Goal: Information Seeking & Learning: Learn about a topic

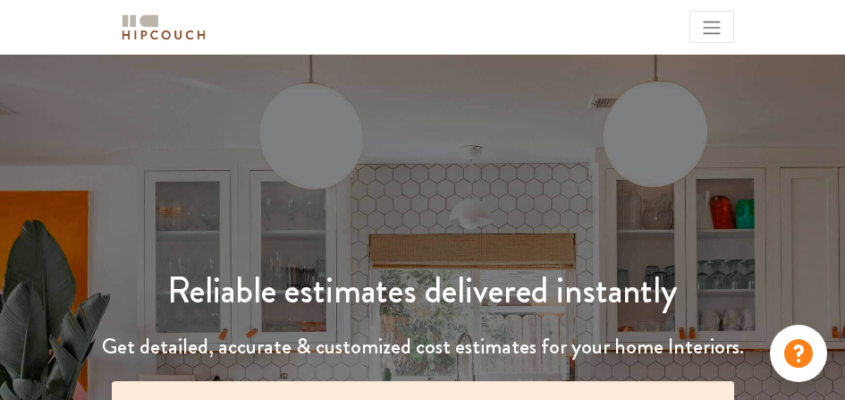
scroll to position [358, 0]
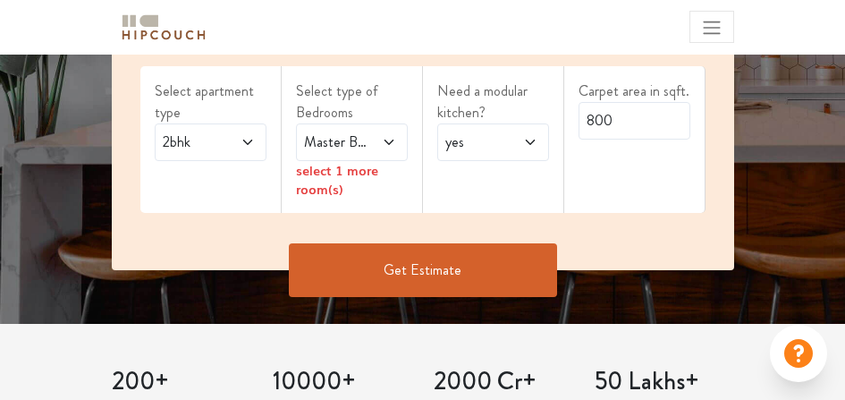
click at [243, 149] on icon at bounding box center [248, 142] width 14 height 14
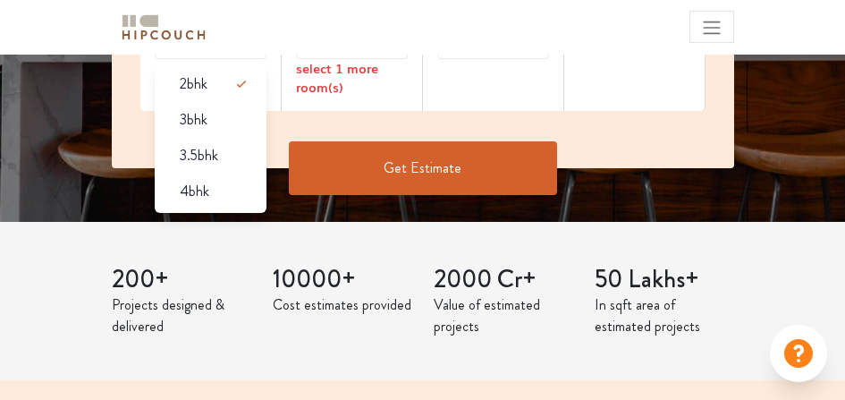
scroll to position [477, 0]
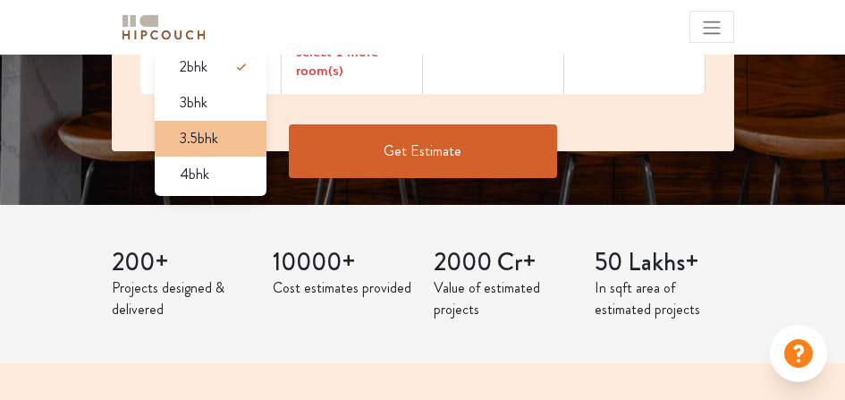
click at [218, 149] on span "3.5bhk" at bounding box center [199, 138] width 38 height 21
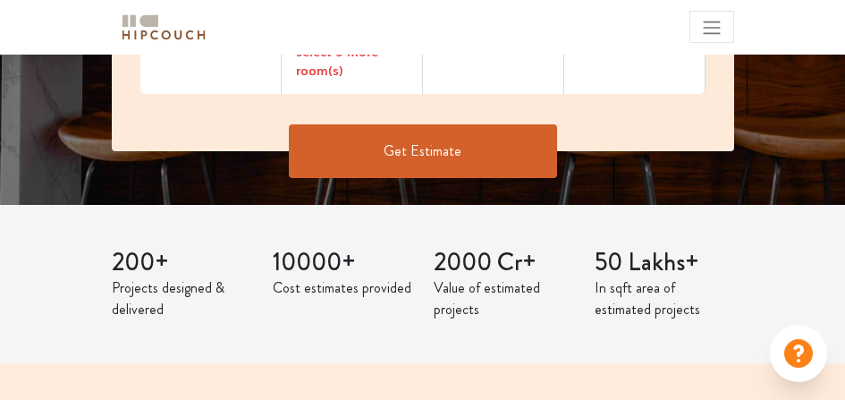
click at [384, 26] on icon at bounding box center [388, 23] width 9 height 5
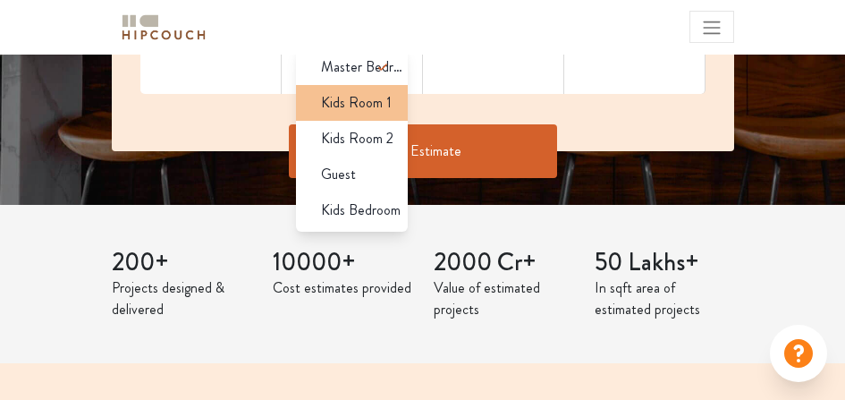
click at [361, 114] on span "Kids Room 1" at bounding box center [356, 102] width 71 height 21
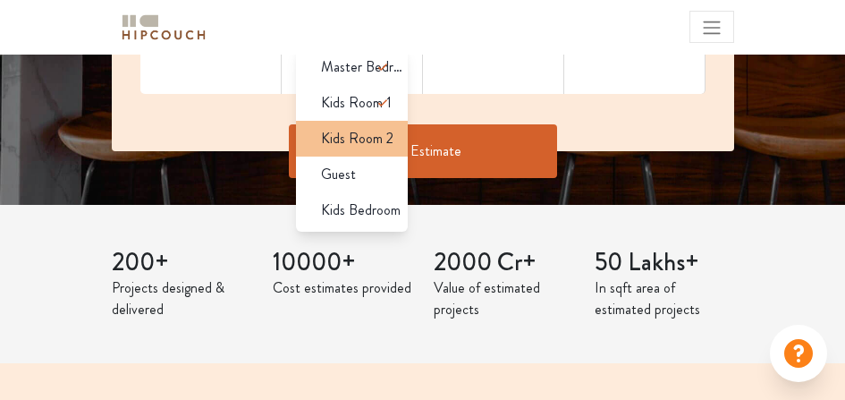
click at [369, 149] on span "Kids Room 2" at bounding box center [357, 138] width 72 height 21
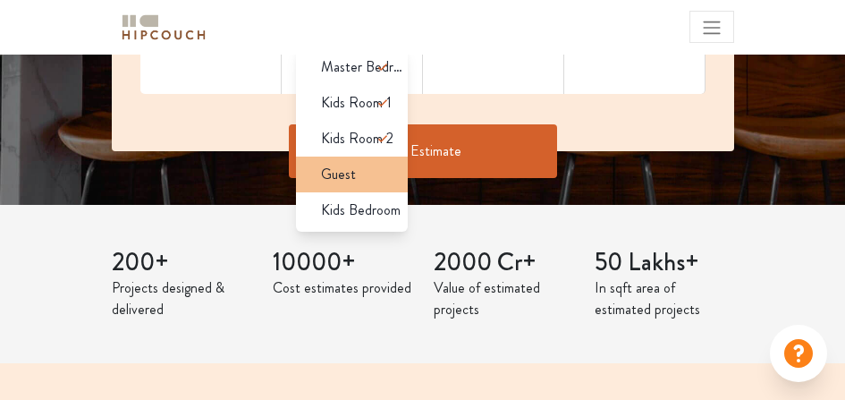
click at [356, 185] on span "Guest" at bounding box center [338, 174] width 35 height 21
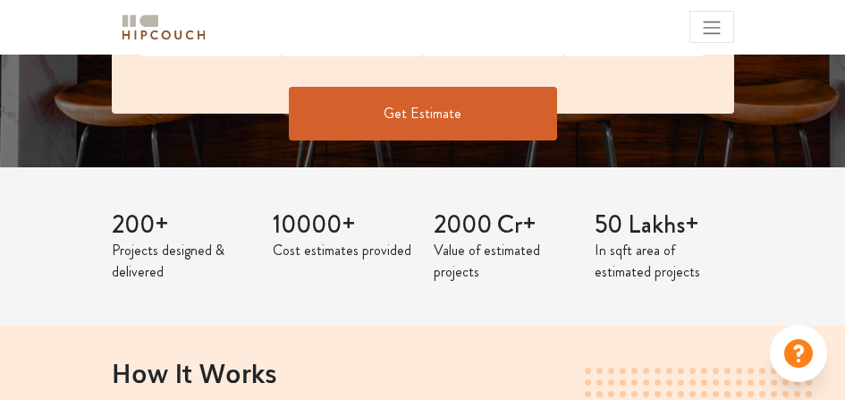
click at [383, 30] on icon at bounding box center [389, 23] width 14 height 14
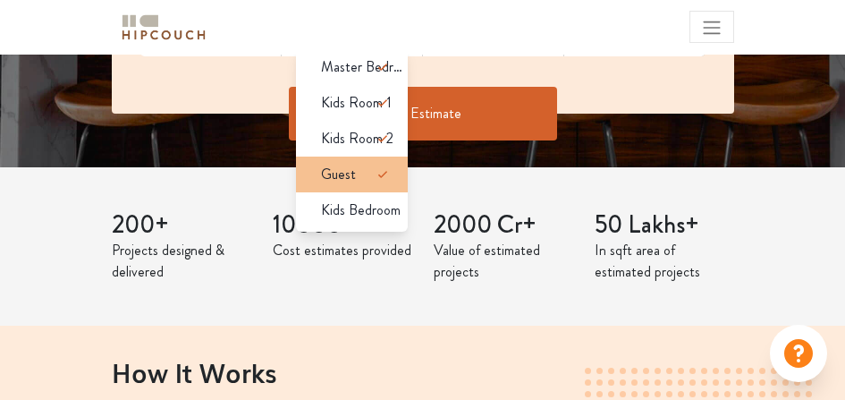
scroll to position [0, 0]
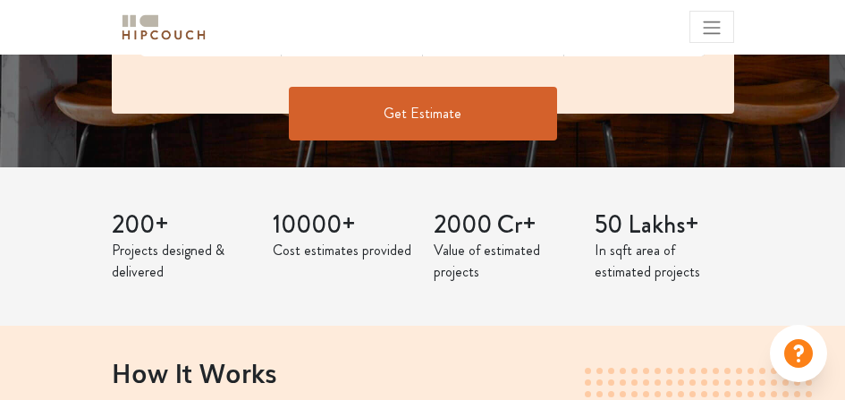
click at [453, 114] on div "Select apartment type 3.5bhk Select type of Bedrooms Master Bedroom,Kids Room 1…" at bounding box center [423, 8] width 623 height 209
click at [356, 34] on span "Master Bedroom,Kids Room 1,Kids Room 2,Guest" at bounding box center [337, 23] width 72 height 21
click at [449, 114] on div "Select apartment type 3.5bhk Select type of Bedrooms Master Bedroom,Kids Room 1…" at bounding box center [423, 8] width 623 height 209
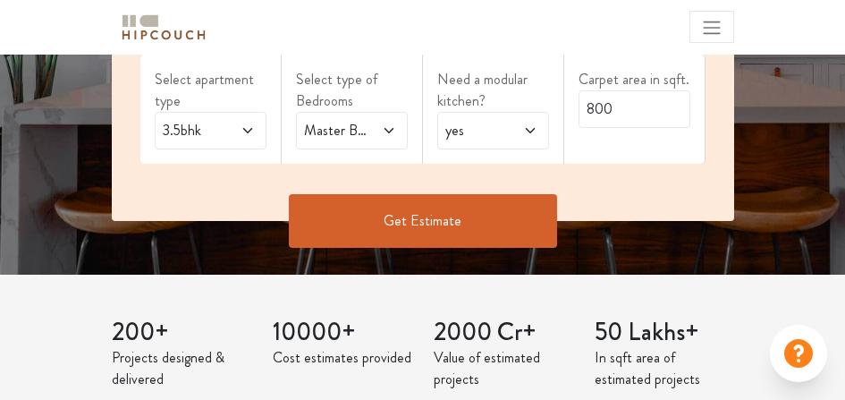
scroll to position [477, 0]
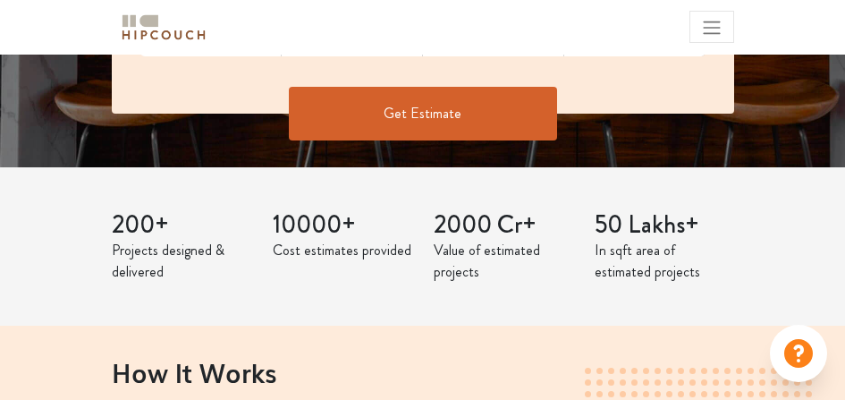
click at [651, 21] on input "800" at bounding box center [635, 2] width 112 height 38
type input "8"
type input "1500"
click at [613, 114] on div "Select apartment type 3.5bhk Select type of Bedrooms Master Bedroom,Kids Room 1…" at bounding box center [423, 8] width 623 height 209
click at [495, 140] on button "Get Estimate" at bounding box center [423, 114] width 268 height 54
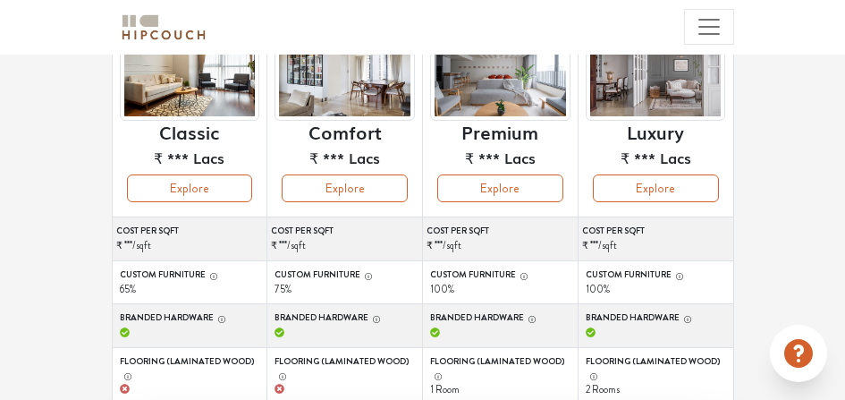
scroll to position [238, 0]
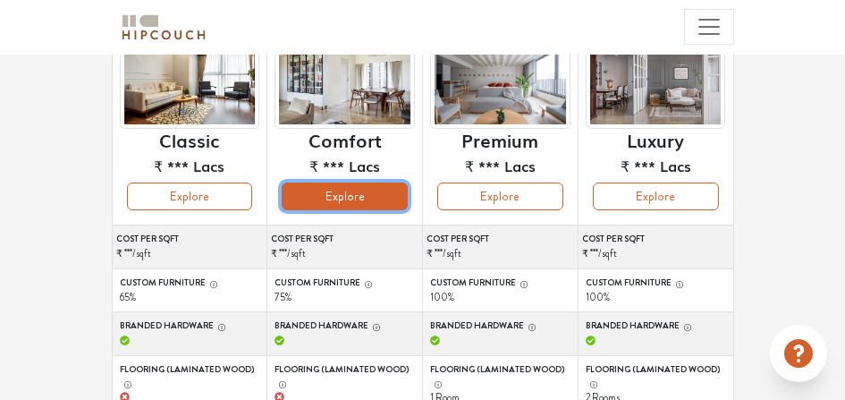
click at [393, 210] on button "Explore" at bounding box center [345, 197] width 126 height 28
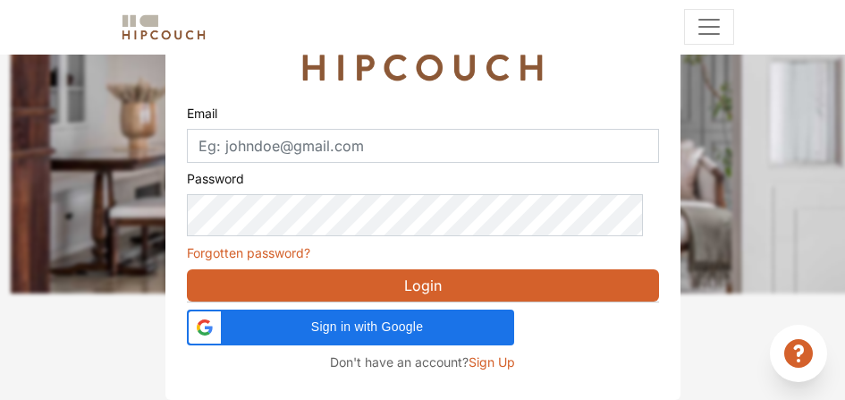
scroll to position [233, 0]
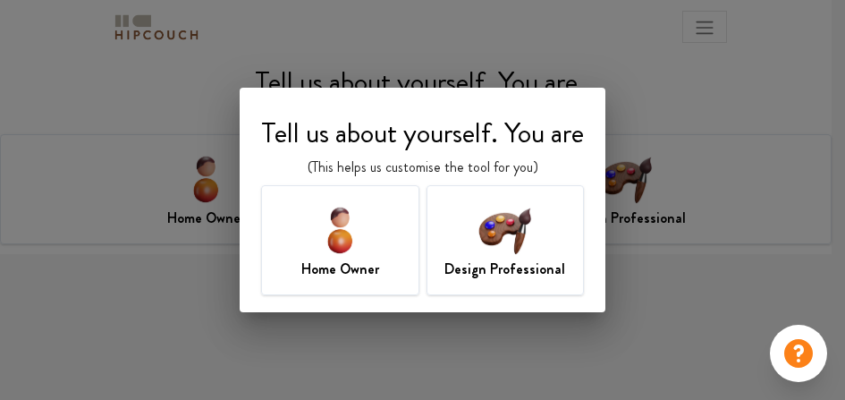
click at [468, 267] on h7 "Design Professional" at bounding box center [505, 269] width 121 height 21
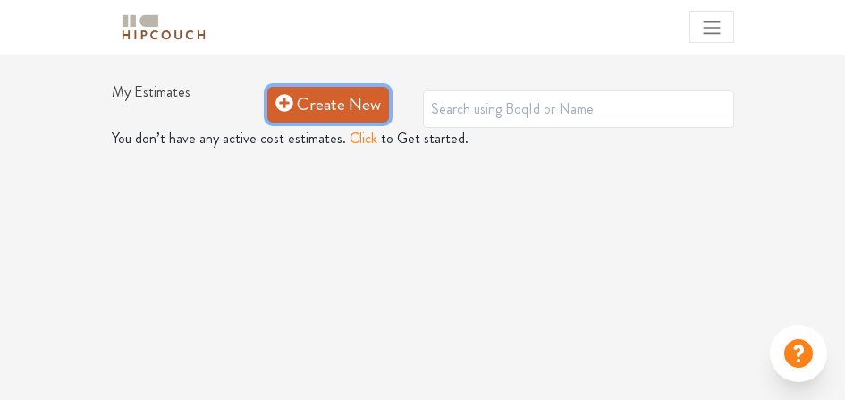
click at [344, 123] on link "Create New" at bounding box center [328, 105] width 122 height 36
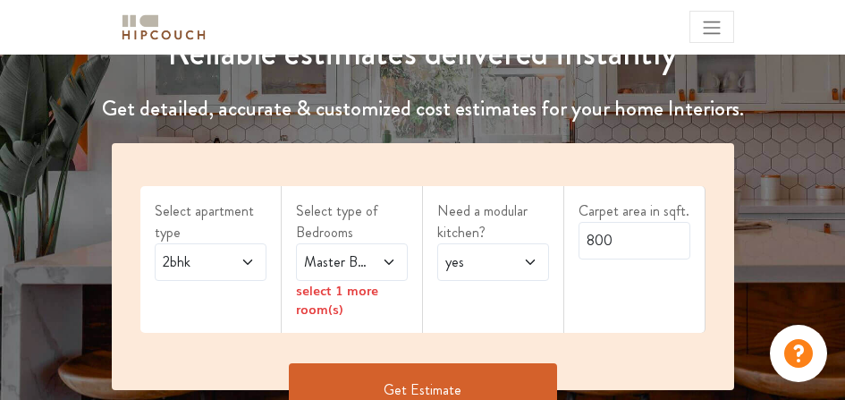
scroll to position [358, 0]
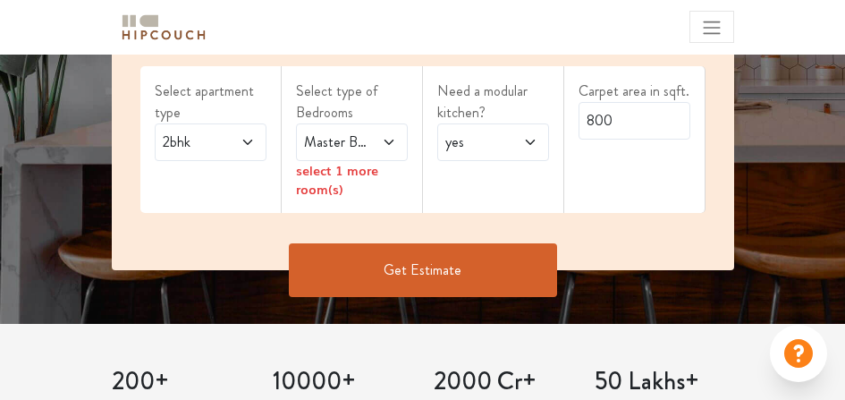
click at [219, 153] on span "2bhk" at bounding box center [195, 142] width 72 height 21
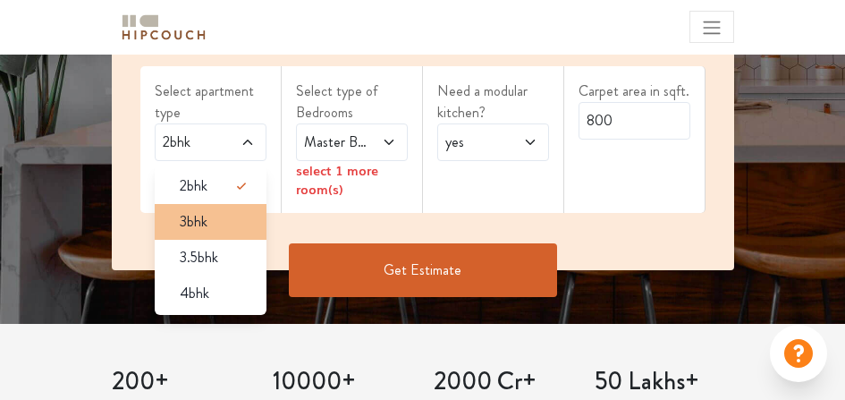
click at [208, 233] on span "3bhk" at bounding box center [194, 221] width 28 height 21
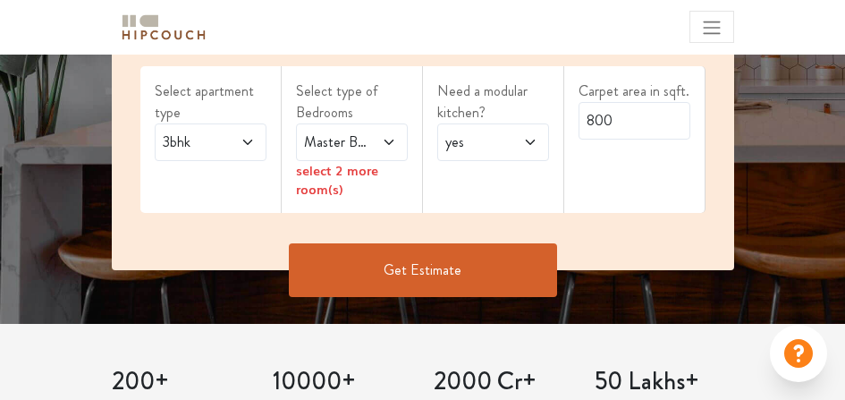
click at [225, 153] on span "3bhk" at bounding box center [195, 142] width 72 height 21
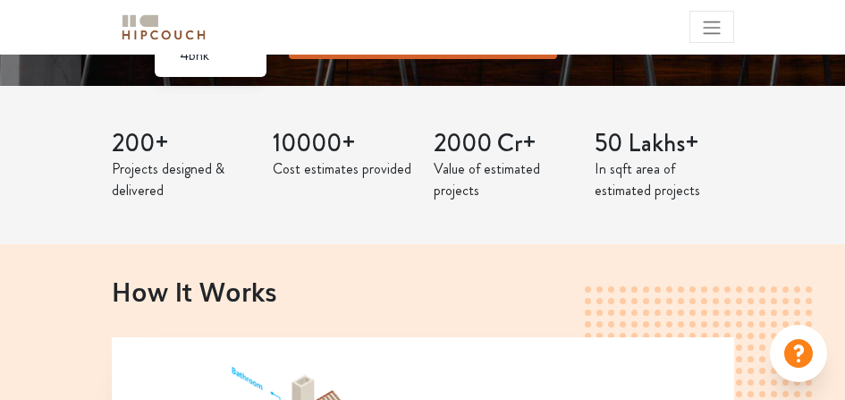
click at [218, 30] on span "3.5bhk" at bounding box center [199, 19] width 38 height 21
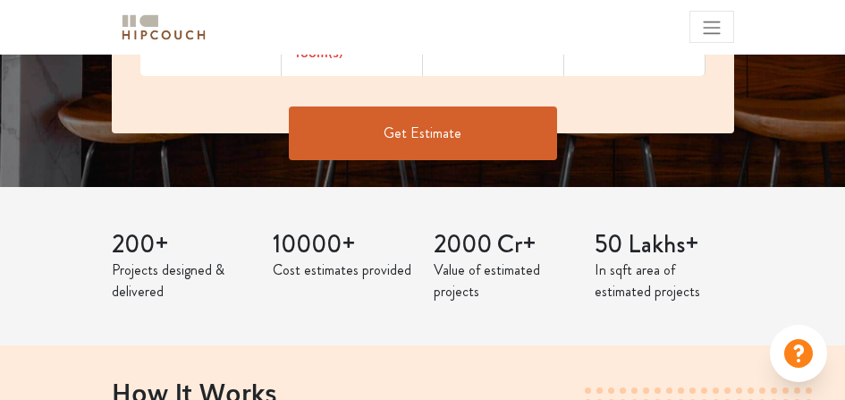
scroll to position [477, 0]
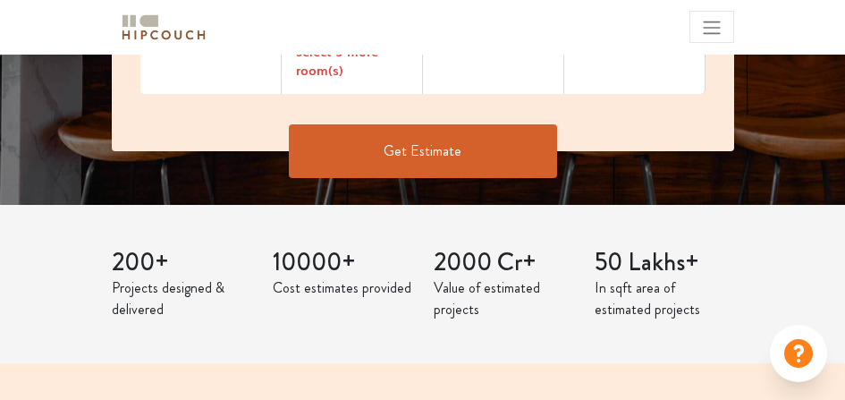
click at [362, 34] on span "Master Bedroom" at bounding box center [337, 23] width 72 height 21
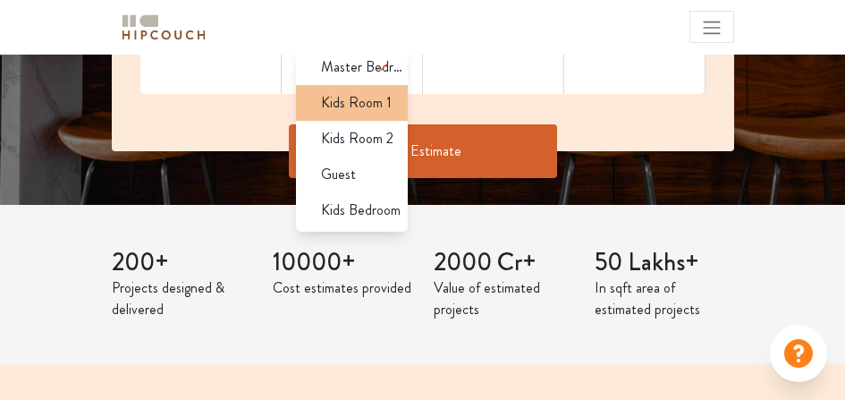
click at [361, 114] on span "Kids Room 1" at bounding box center [356, 102] width 71 height 21
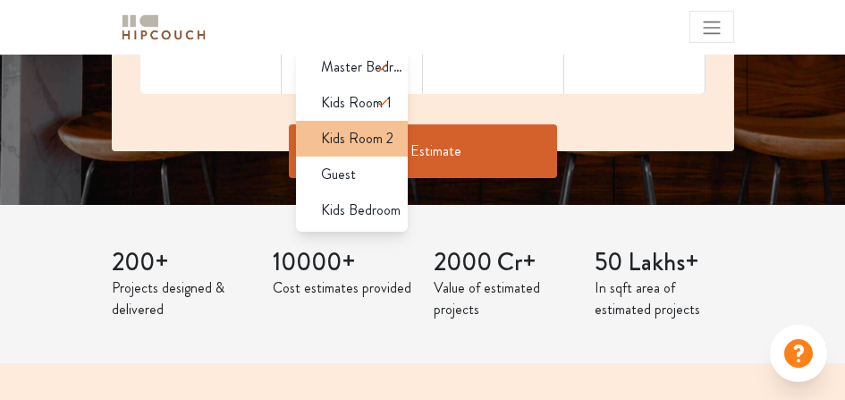
click at [358, 149] on span "Kids Room 2" at bounding box center [357, 138] width 72 height 21
click at [372, 149] on icon at bounding box center [382, 138] width 21 height 21
click at [354, 149] on span "Kids Room 2" at bounding box center [357, 138] width 72 height 21
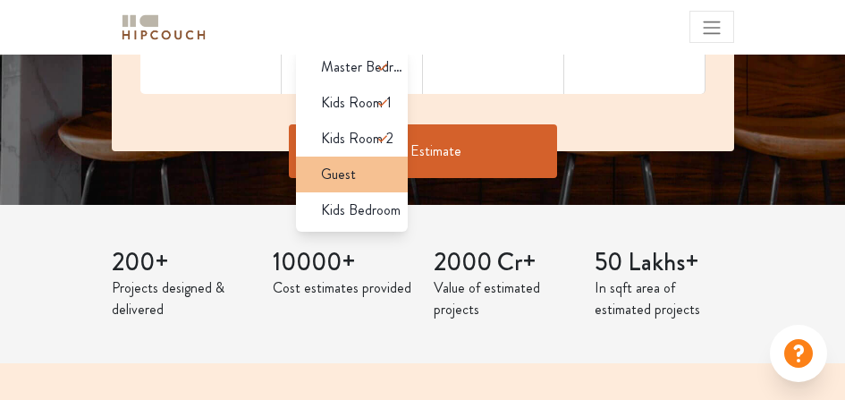
click at [356, 185] on span "Guest" at bounding box center [338, 174] width 35 height 21
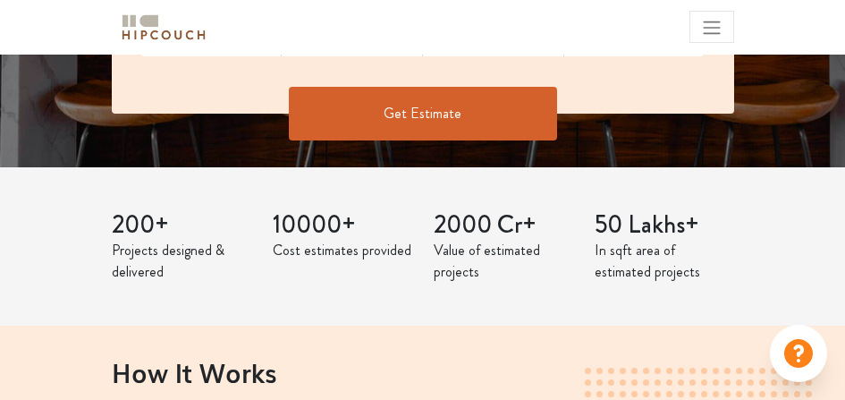
click at [631, 21] on input "800" at bounding box center [635, 2] width 112 height 38
click at [590, 21] on input "800" at bounding box center [635, 2] width 112 height 38
click at [597, 21] on input "800" at bounding box center [635, 2] width 112 height 38
type input "1500"
click at [484, 140] on button "Get Estimate" at bounding box center [423, 114] width 268 height 54
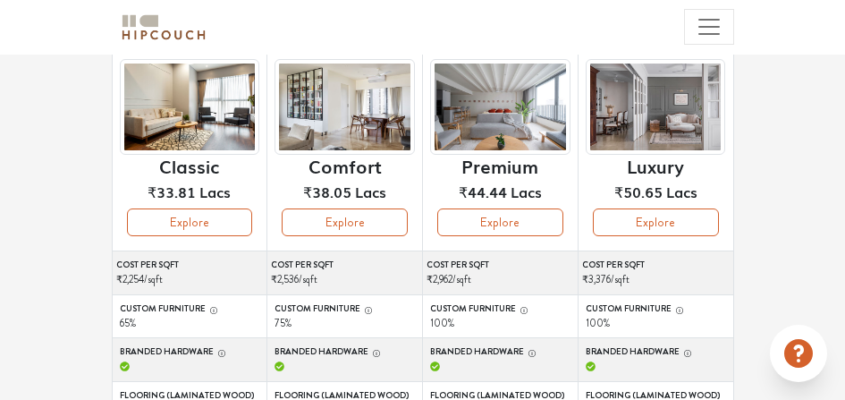
scroll to position [200, 0]
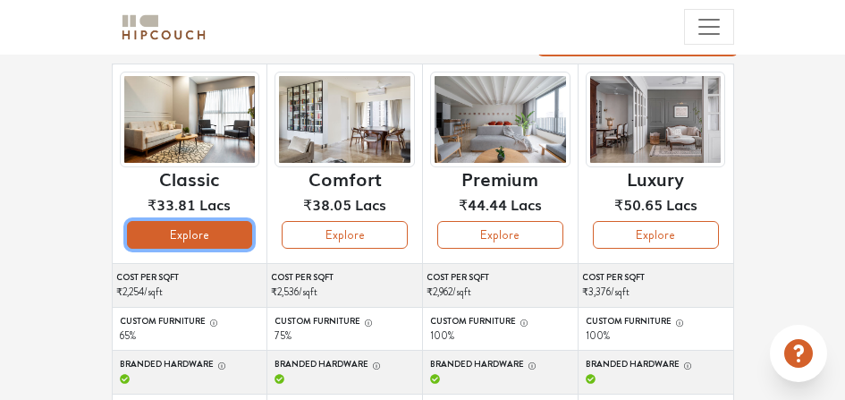
click at [232, 249] on button "Explore" at bounding box center [190, 235] width 126 height 28
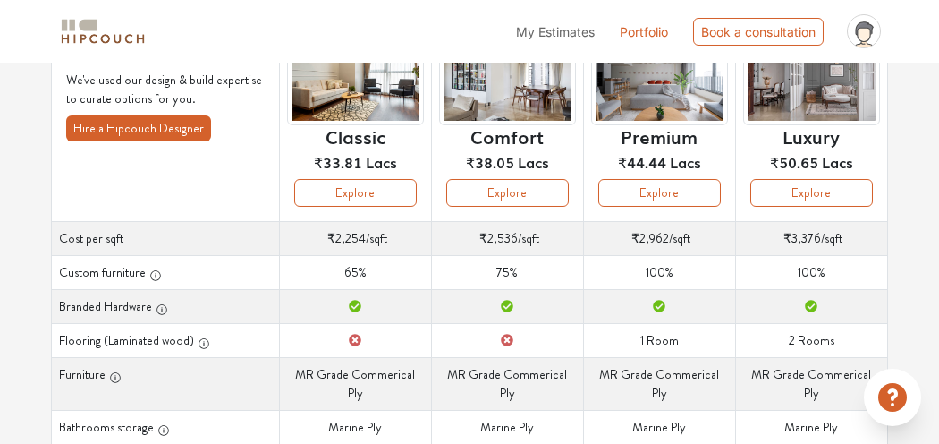
scroll to position [132, 0]
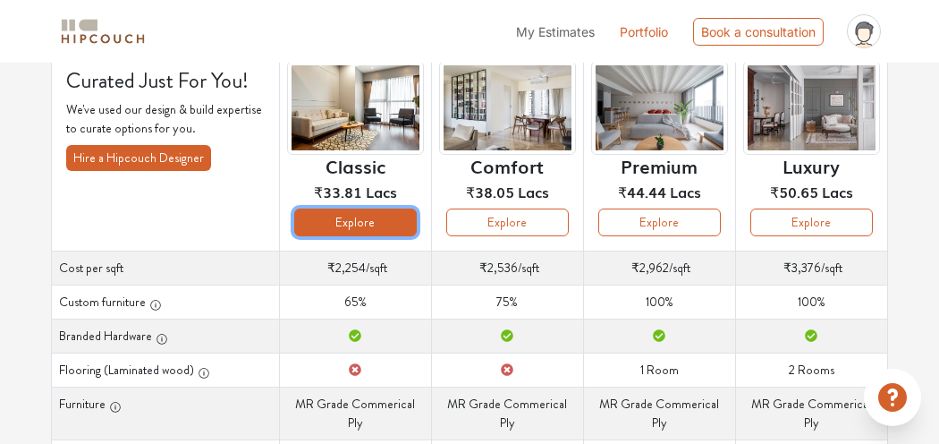
click at [330, 236] on button "Explore" at bounding box center [355, 222] width 123 height 28
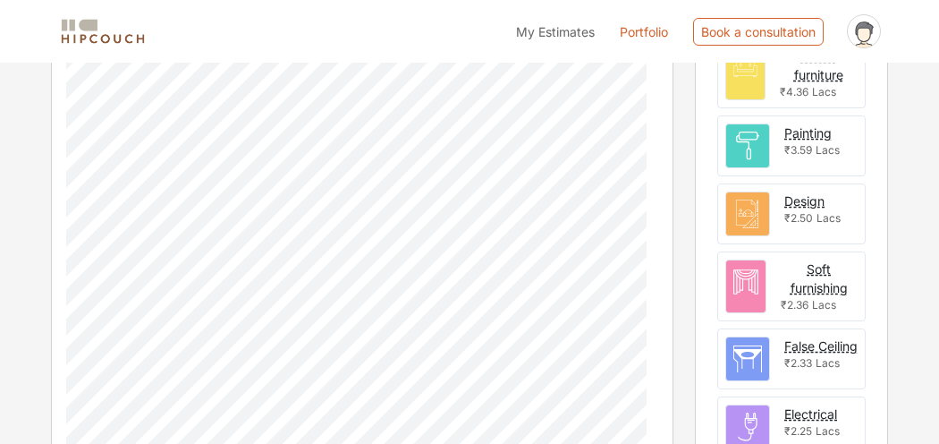
scroll to position [695, 0]
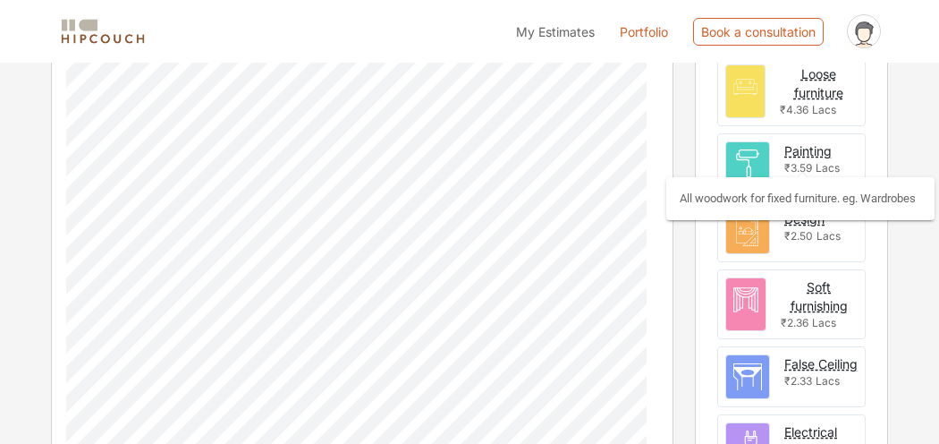
click at [801, 15] on div "Carpentry" at bounding box center [814, 5] width 59 height 19
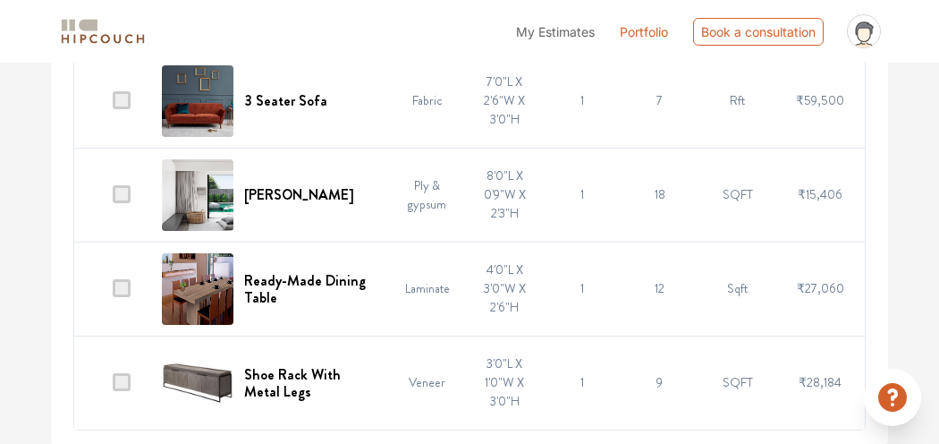
scroll to position [8604, 0]
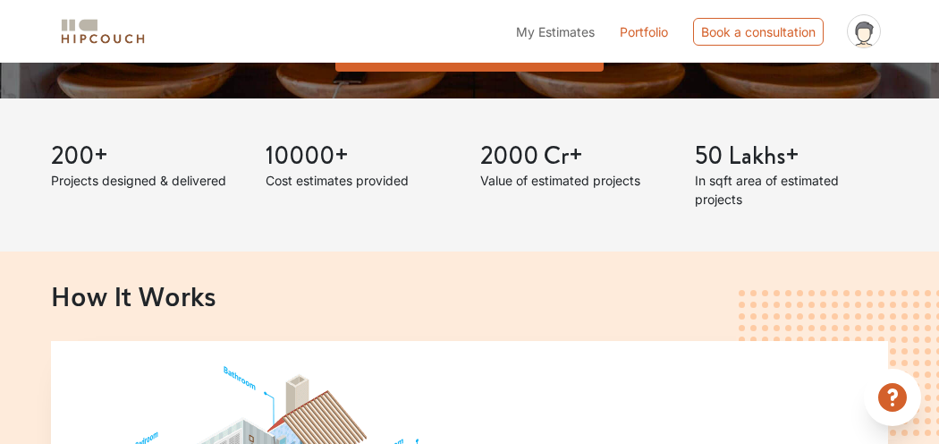
scroll to position [265, 0]
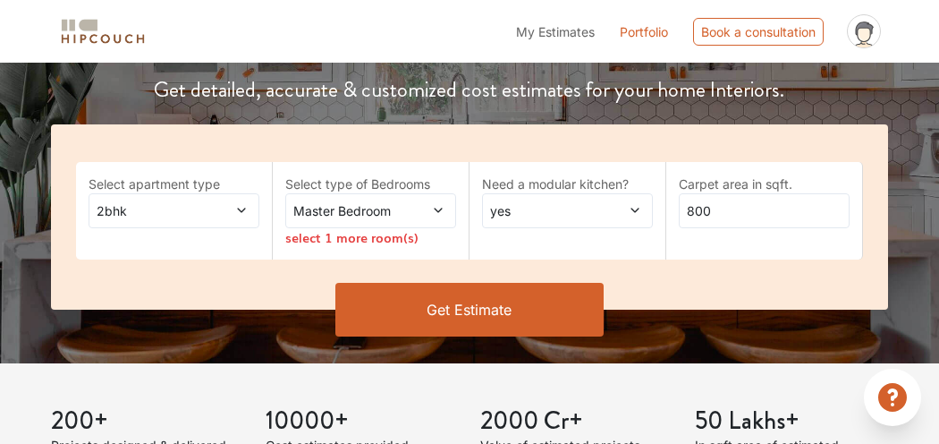
click at [241, 217] on icon at bounding box center [241, 210] width 13 height 13
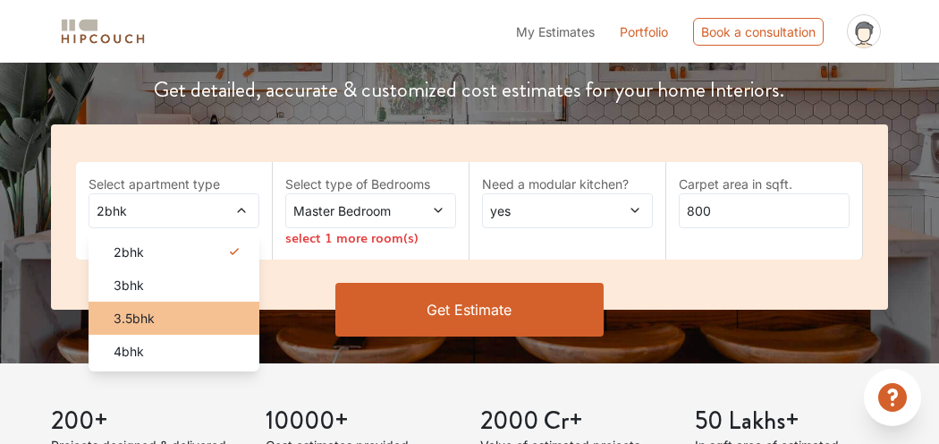
click at [181, 327] on div "3.5bhk" at bounding box center [179, 318] width 160 height 19
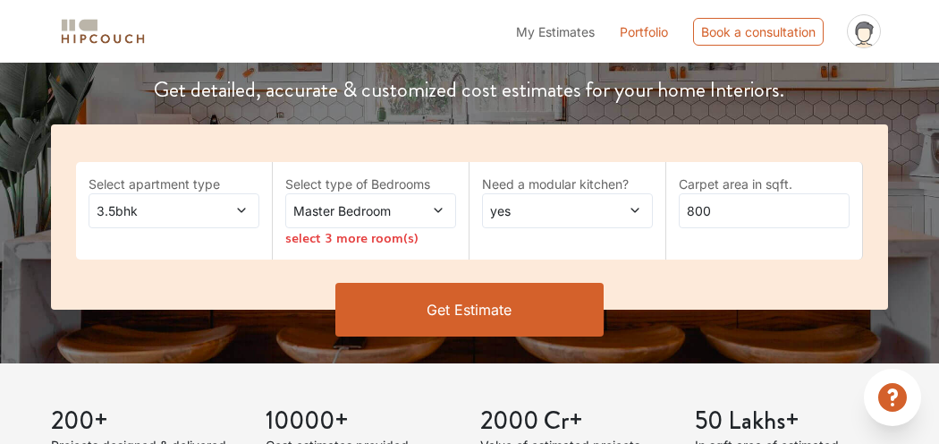
click at [375, 220] on span "Master Bedroom" at bounding box center [348, 210] width 116 height 19
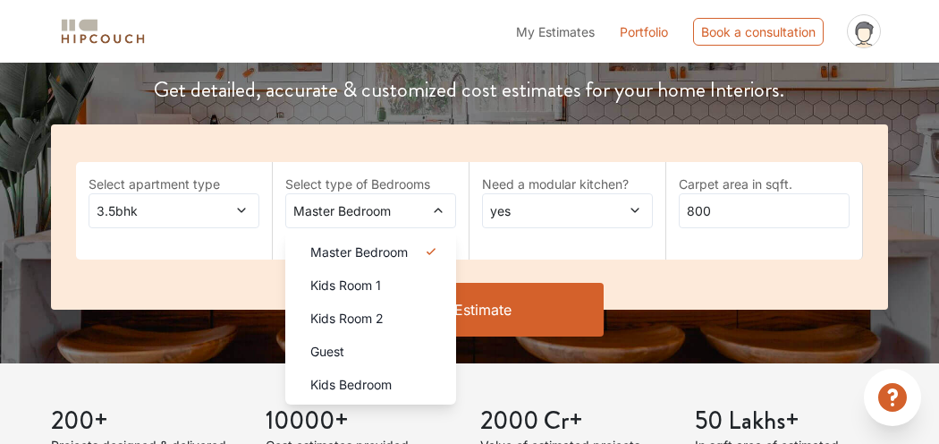
click at [215, 220] on span at bounding box center [228, 210] width 38 height 19
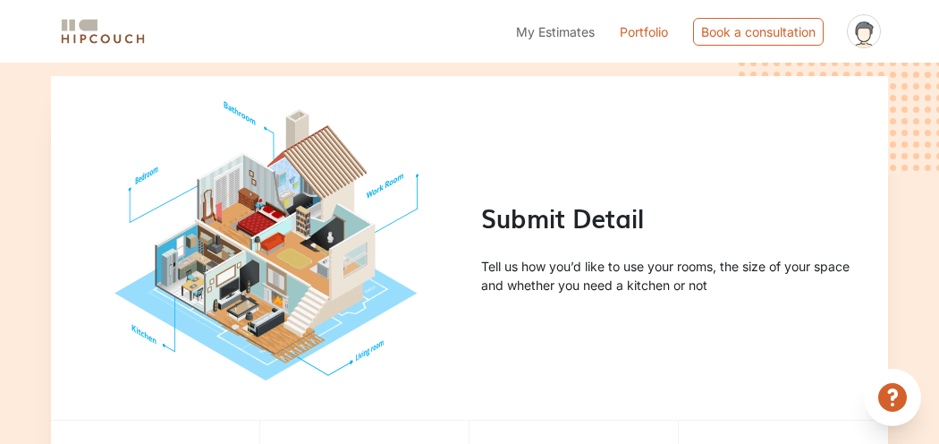
scroll to position [530, 0]
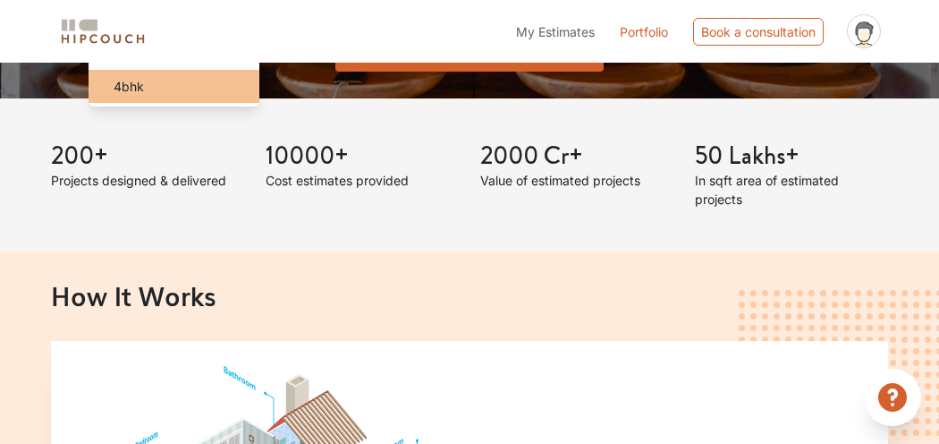
click at [174, 96] on div "4bhk" at bounding box center [179, 86] width 160 height 19
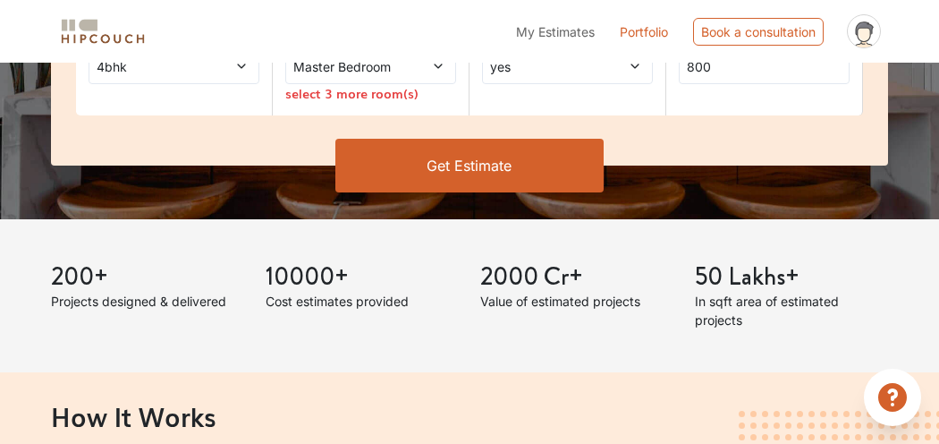
scroll to position [265, 0]
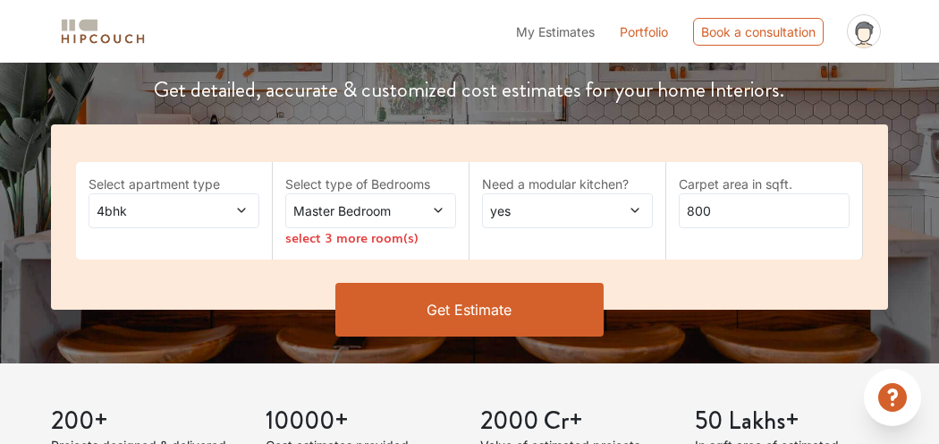
click at [358, 220] on span "Master Bedroom" at bounding box center [348, 210] width 116 height 19
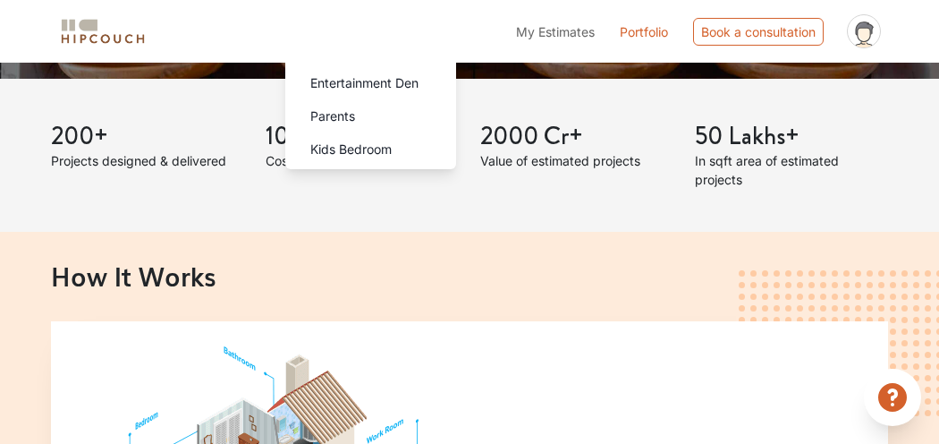
scroll to position [530, 0]
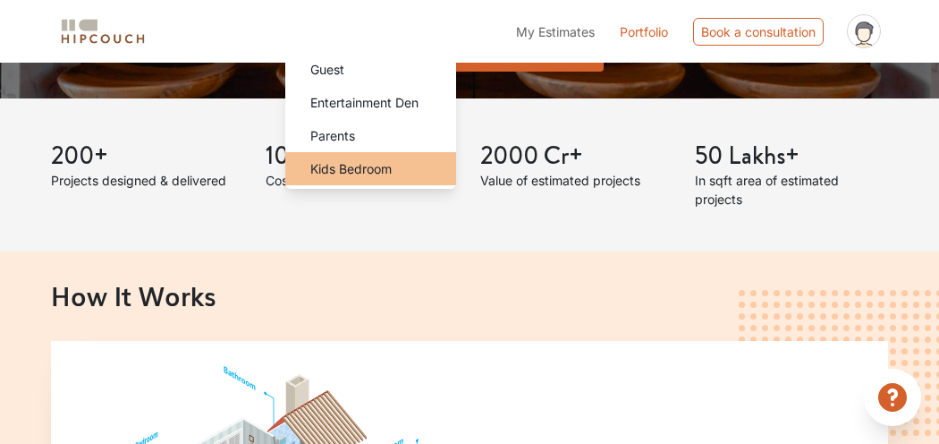
click at [379, 178] on span "Kids Bedroom" at bounding box center [350, 168] width 81 height 19
click at [380, 178] on span "Kids Bedroom" at bounding box center [350, 168] width 81 height 19
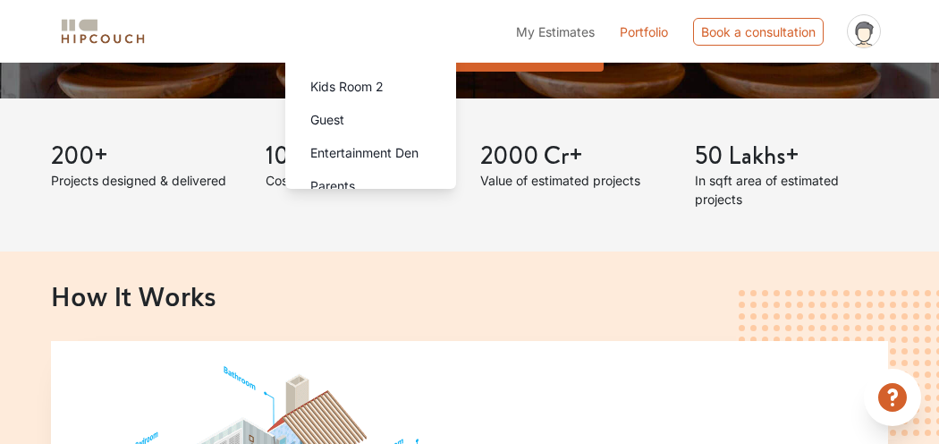
click at [395, 30] on span "Home Office Study" at bounding box center [365, 20] width 111 height 19
click at [381, 63] on span "Kids Room 1" at bounding box center [345, 53] width 71 height 19
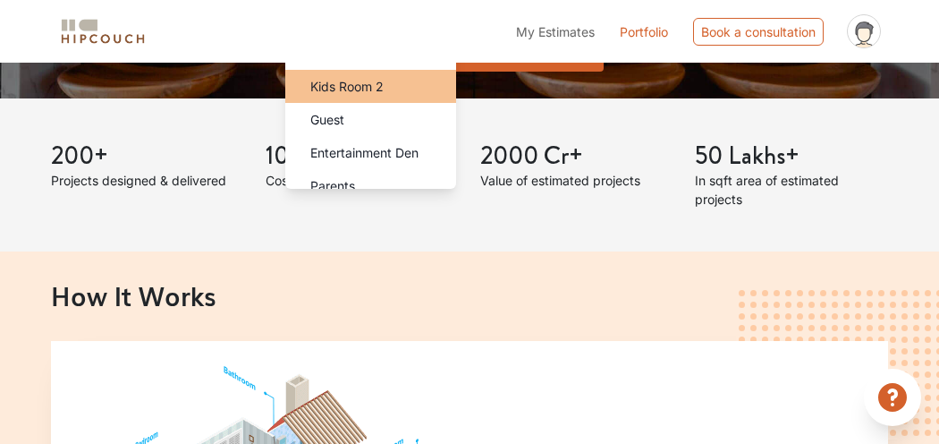
scroll to position [117, 0]
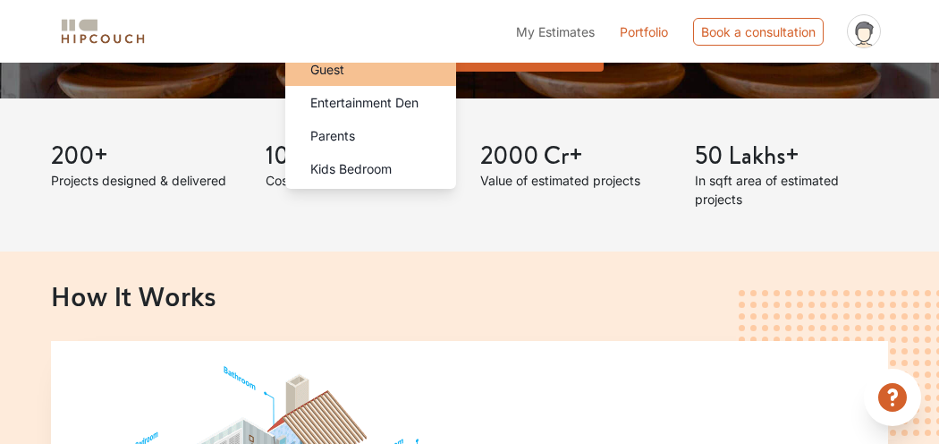
click at [391, 79] on div "Guest" at bounding box center [376, 69] width 160 height 19
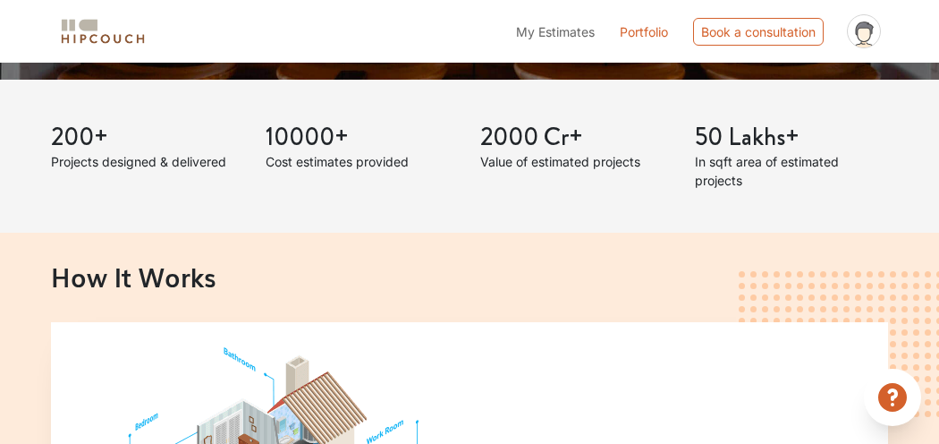
scroll to position [397, 0]
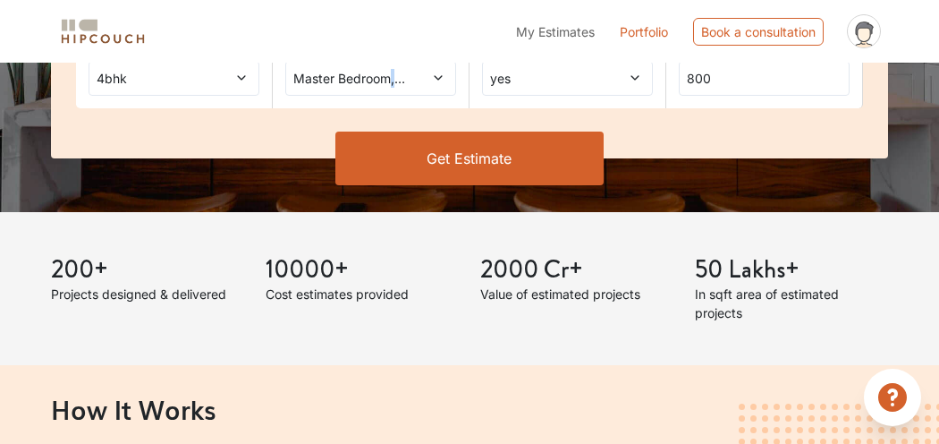
click at [396, 88] on span "Master Bedroom,Home Office Study,Kids Room 1,Guest" at bounding box center [348, 78] width 116 height 19
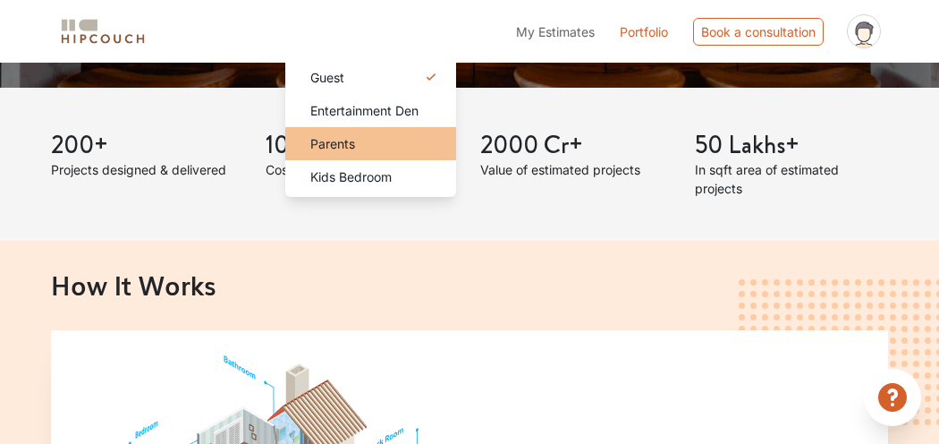
scroll to position [530, 0]
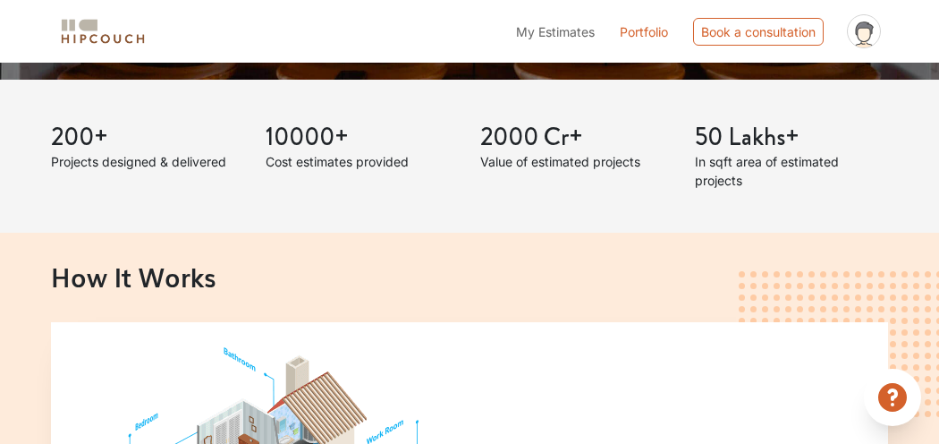
click at [532, 188] on div "200+ Projects designed & delivered 10000+ Cost estimates provided 2000 Cr+ Valu…" at bounding box center [469, 157] width 859 height 154
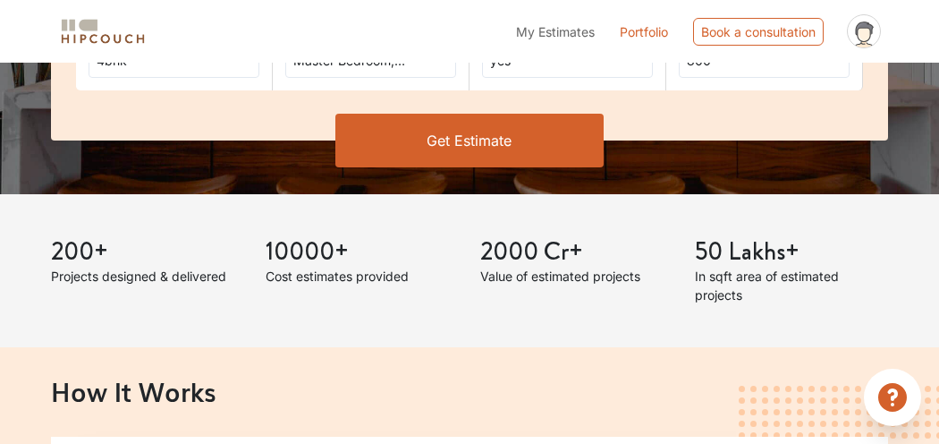
scroll to position [397, 0]
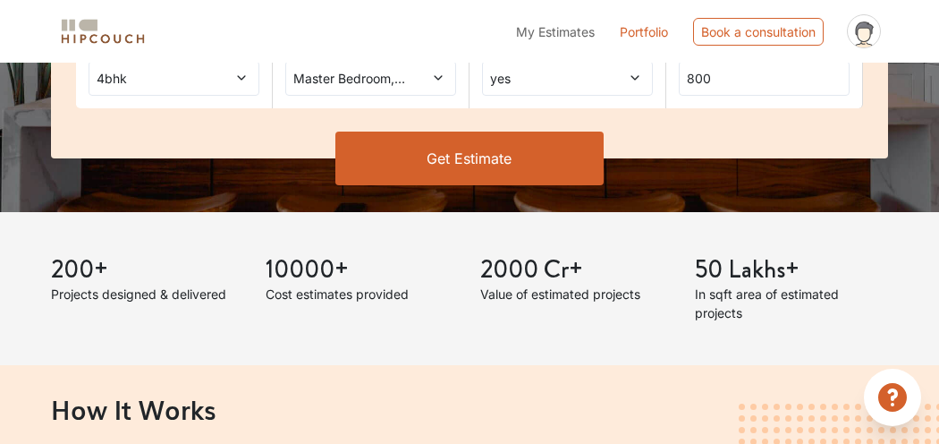
click at [515, 88] on span "yes" at bounding box center [545, 78] width 116 height 19
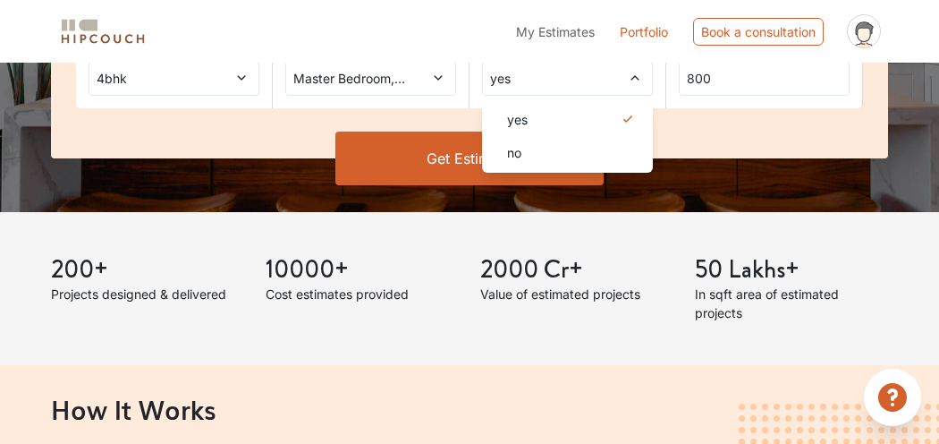
click at [515, 88] on span "yes" at bounding box center [545, 78] width 116 height 19
click at [713, 96] on input "800" at bounding box center [764, 78] width 171 height 35
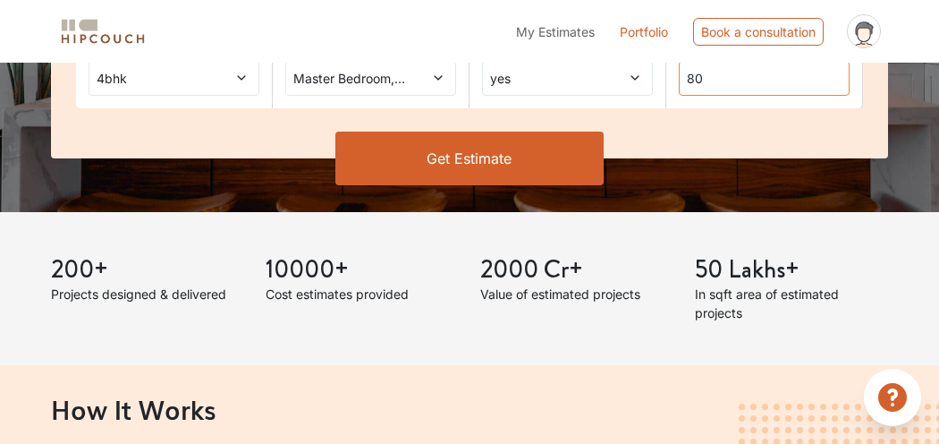
type input "8"
type input "1800"
click at [512, 185] on button "Get Estimate" at bounding box center [469, 159] width 268 height 54
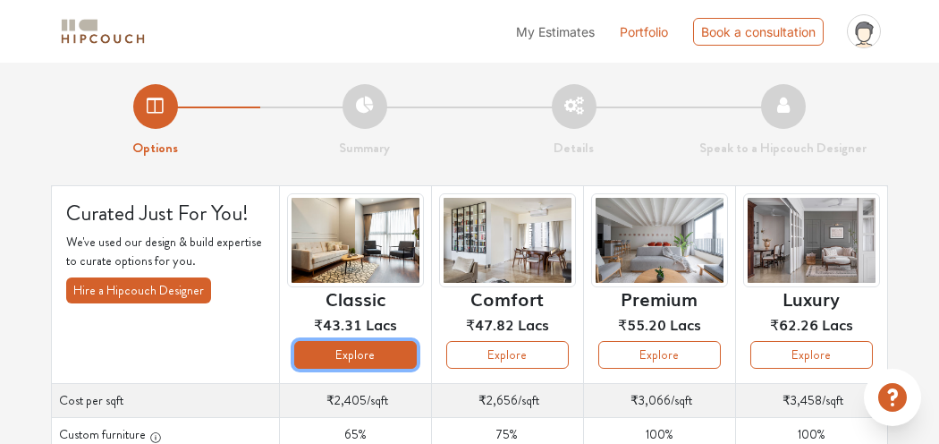
click at [323, 369] on button "Explore" at bounding box center [355, 355] width 123 height 28
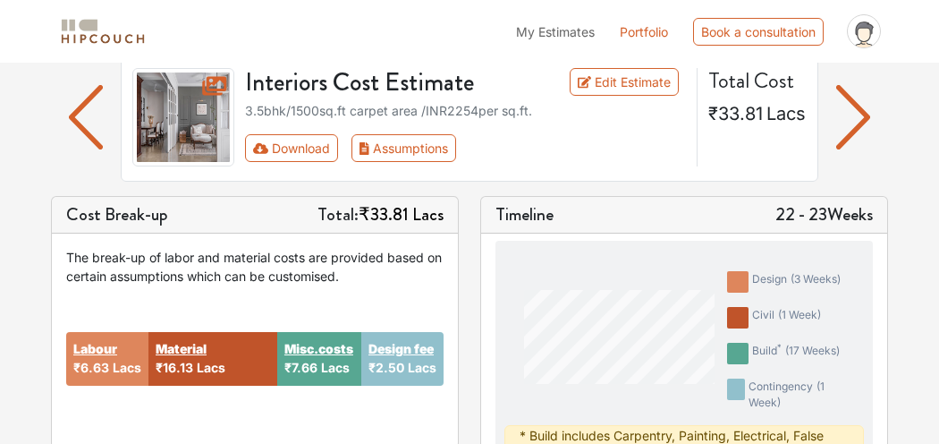
scroll to position [265, 0]
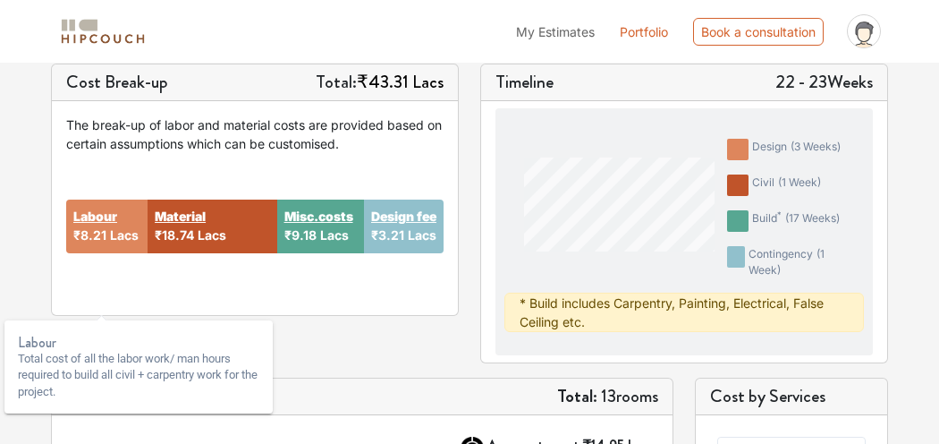
click at [102, 225] on strong "Labour" at bounding box center [95, 216] width 44 height 19
click at [105, 225] on strong "Labour" at bounding box center [95, 216] width 44 height 19
click at [105, 315] on div "Labour Total cost of all the labor work/ man hours required to build all civil …" at bounding box center [138, 369] width 268 height 113
click at [106, 318] on span at bounding box center [102, 316] width 12 height 8
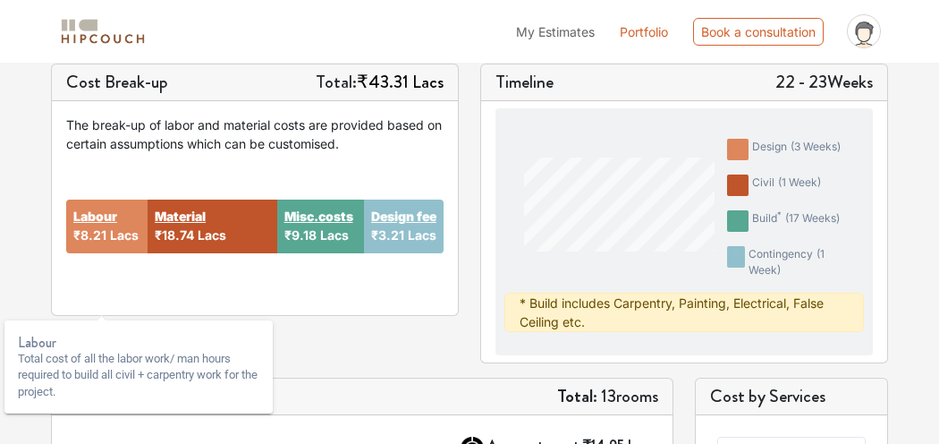
click at [107, 318] on div "Labour Total cost of all the labor work/ man hours required to build all civil …" at bounding box center [138, 369] width 268 height 113
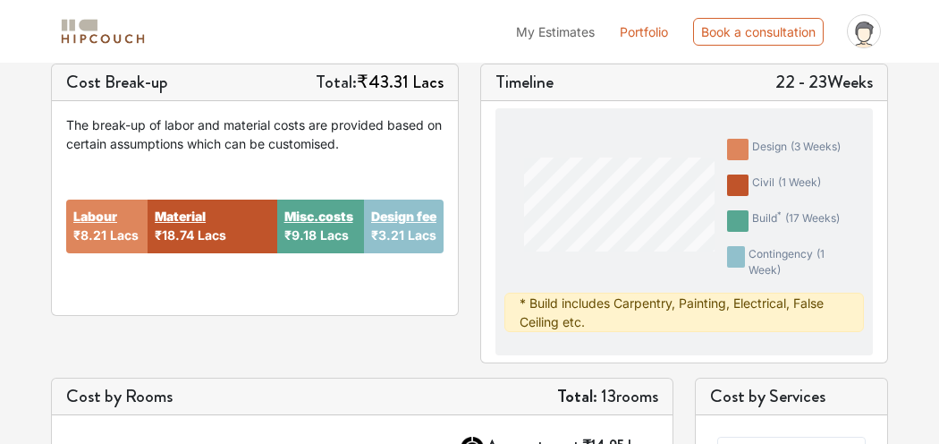
click at [429, 153] on div "The break-up of labor and material costs are provided based on certain assumpti…" at bounding box center [255, 134] width 378 height 38
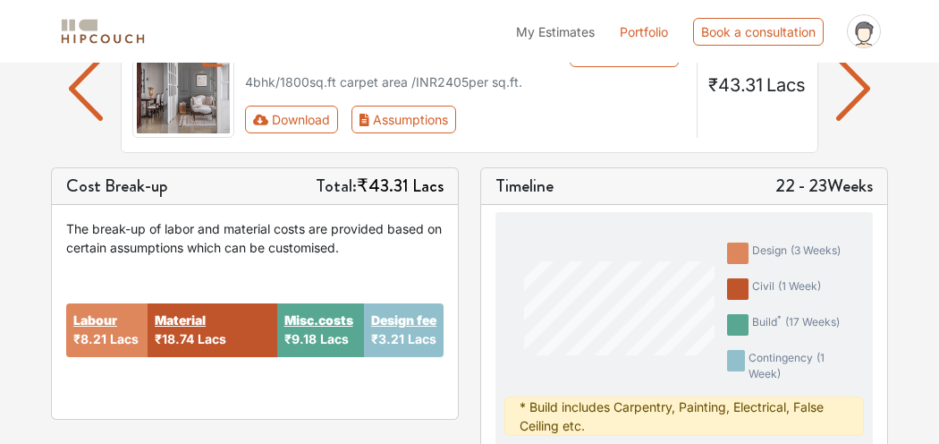
scroll to position [51, 0]
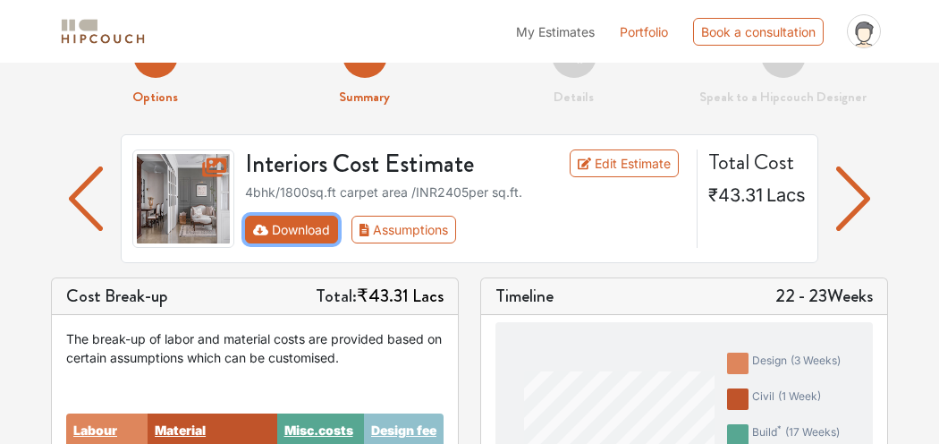
click at [283, 243] on button "Download" at bounding box center [292, 230] width 94 height 28
click at [307, 243] on button "Download" at bounding box center [292, 230] width 94 height 28
click at [299, 243] on button "Download" at bounding box center [292, 230] width 94 height 28
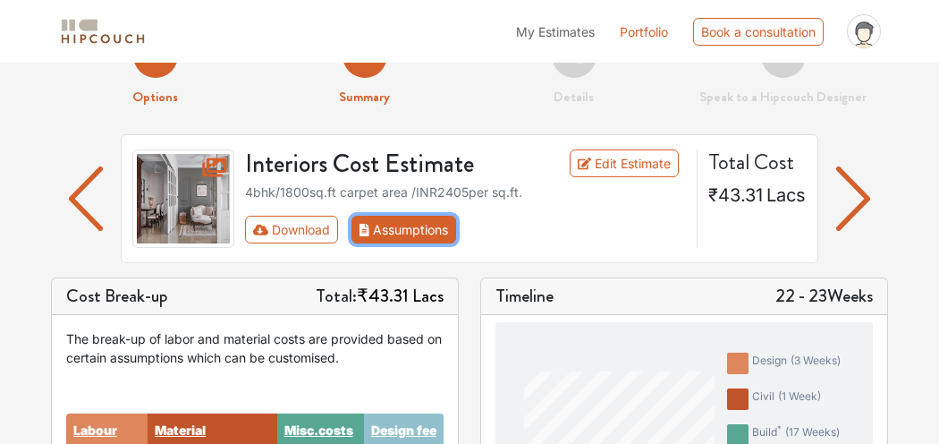
click at [438, 243] on button "Assumptions" at bounding box center [404, 230] width 105 height 28
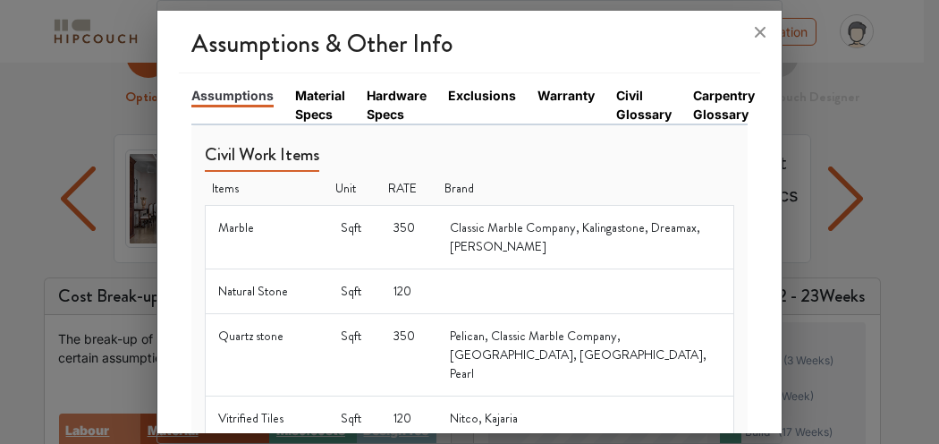
scroll to position [0, 0]
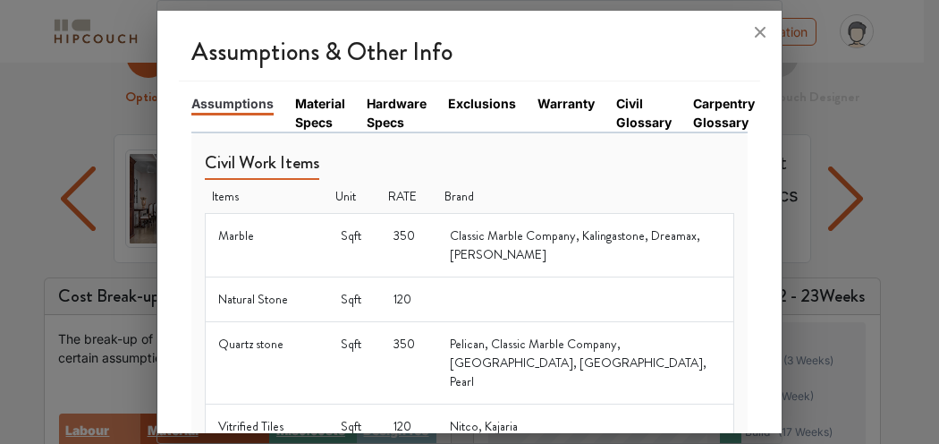
click at [335, 116] on link "Material Specs" at bounding box center [320, 113] width 50 height 38
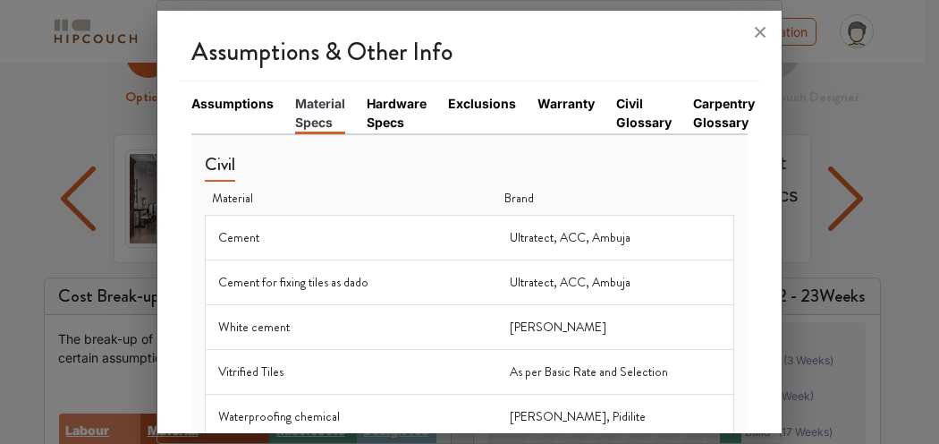
click at [418, 121] on link "Hardware Specs" at bounding box center [397, 113] width 60 height 38
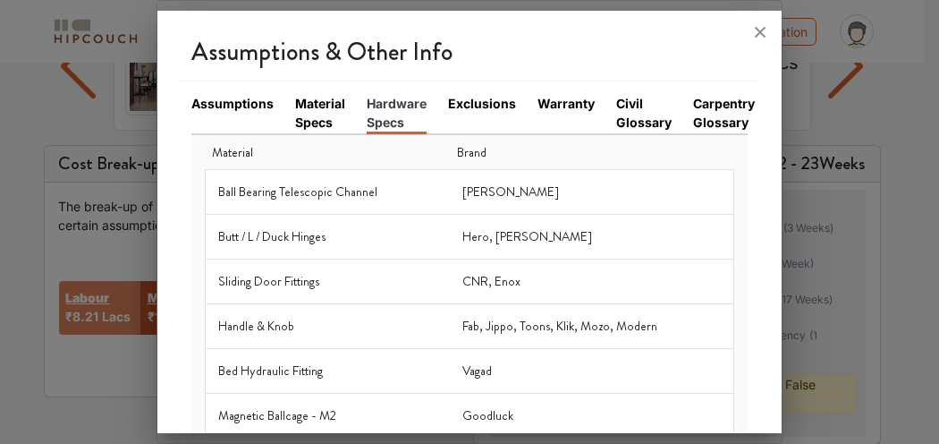
click at [768, 119] on div "Assumptions & Other Info Assumptions Material Specs Hardware Specs Exclusions W…" at bounding box center [469, 225] width 624 height 414
click at [755, 115] on link "Carpentry Glossary" at bounding box center [724, 113] width 62 height 38
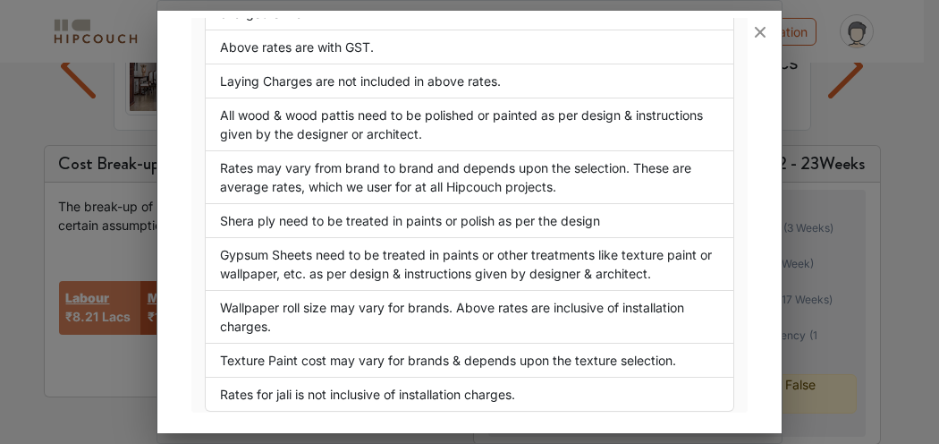
scroll to position [3534, 0]
click at [746, 44] on icon at bounding box center [760, 32] width 29 height 29
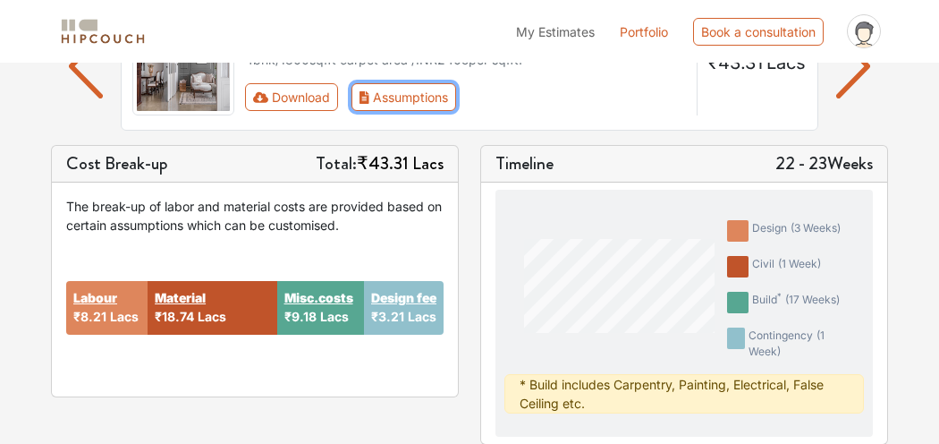
scroll to position [51, 0]
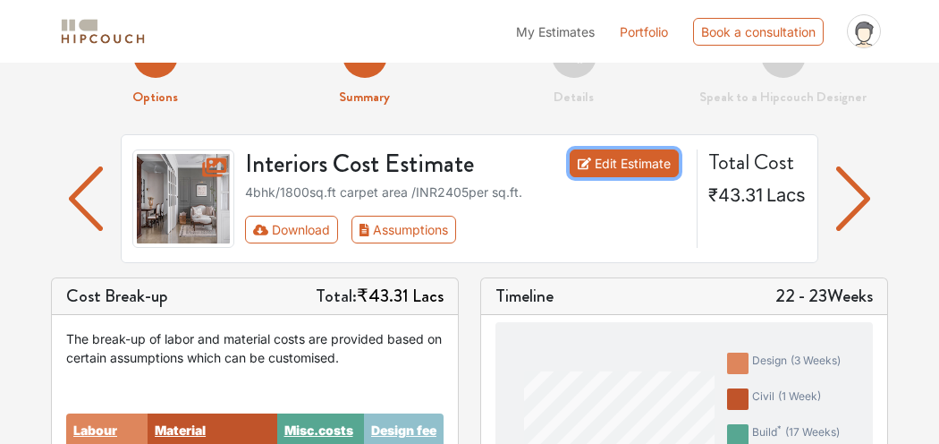
click at [597, 177] on link "Edit Estimate" at bounding box center [625, 163] width 110 height 28
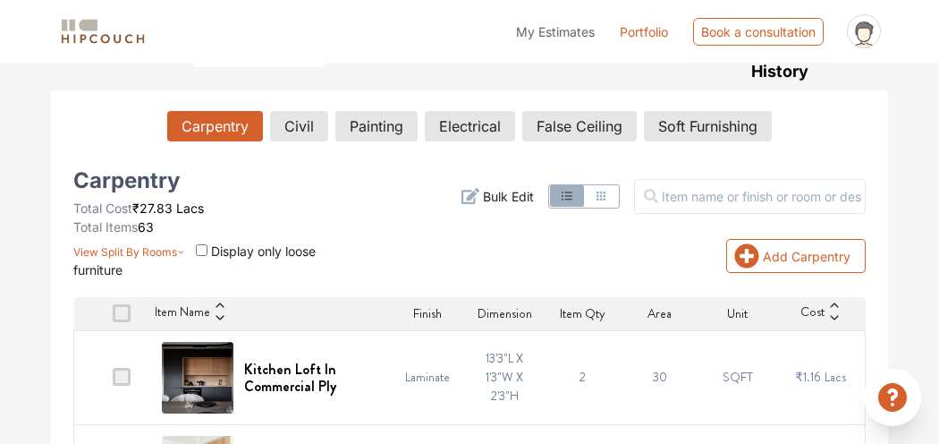
scroll to position [183, 0]
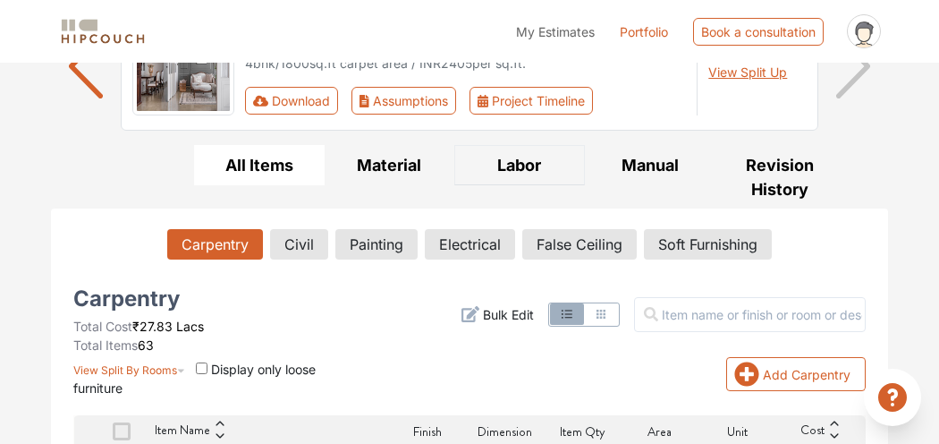
click at [559, 185] on button "Labor" at bounding box center [519, 165] width 131 height 40
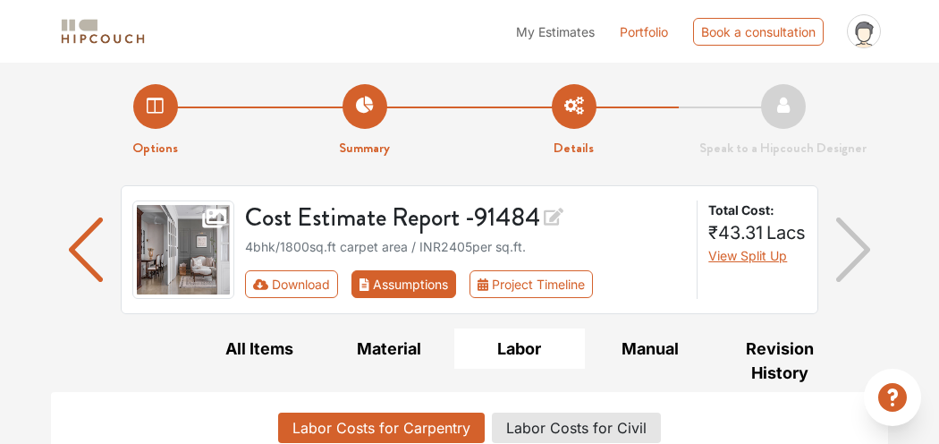
scroll to position [132, 0]
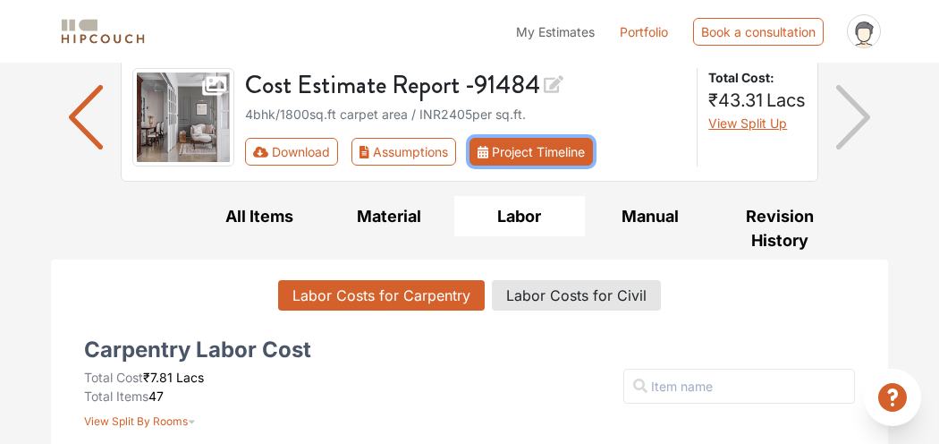
click at [524, 166] on button "Project Timeline" at bounding box center [531, 152] width 123 height 28
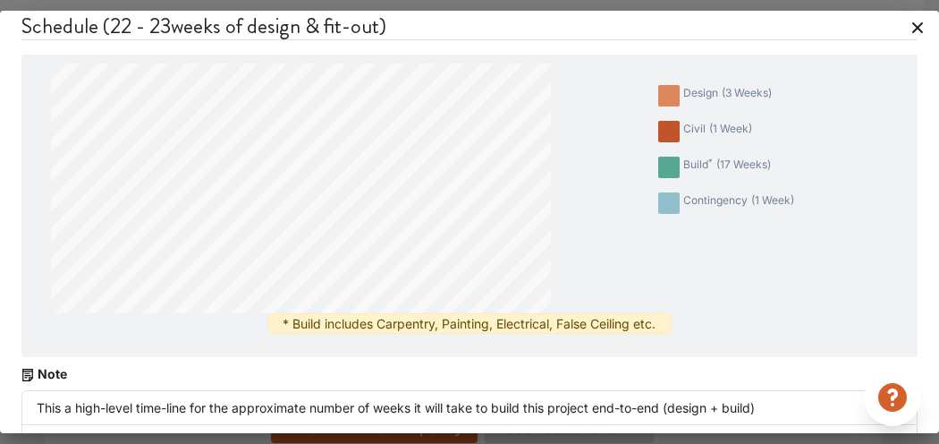
scroll to position [0, 0]
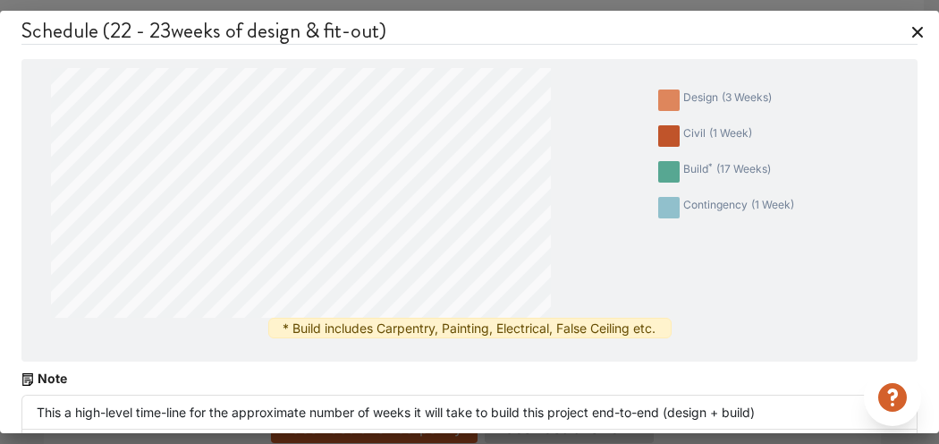
click at [845, 44] on icon at bounding box center [918, 32] width 29 height 29
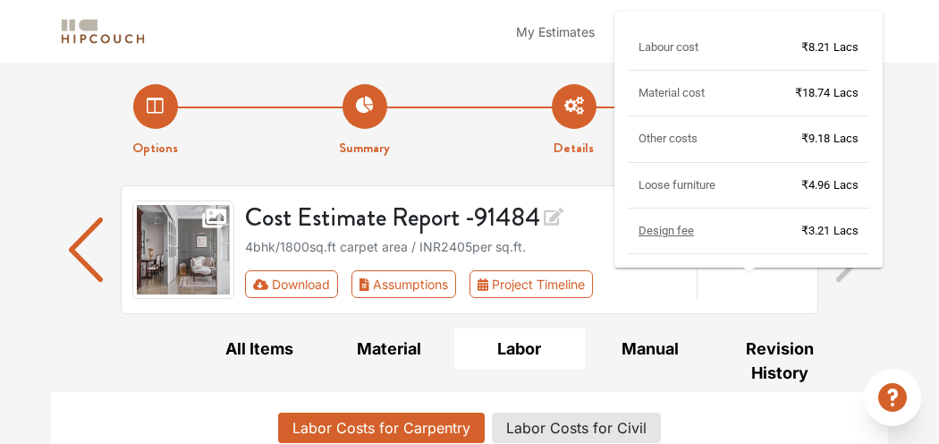
drag, startPoint x: 716, startPoint y: 281, endPoint x: 728, endPoint y: 252, distance: 31.2
click at [728, 252] on div "Labour cost ₹8.21 Lacs Material cost ₹18.74 Lacs Other costs ₹9.18 Lacs Loose f…" at bounding box center [749, 146] width 242 height 215
drag, startPoint x: 738, startPoint y: 270, endPoint x: 728, endPoint y: 275, distance: 10.8
click at [728, 254] on div "Design fee ₹3.21 Lacs" at bounding box center [749, 238] width 242 height 31
